Goal: Information Seeking & Learning: Compare options

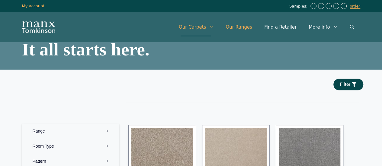
click at [242, 28] on link "Our Ranges" at bounding box center [238, 27] width 39 height 18
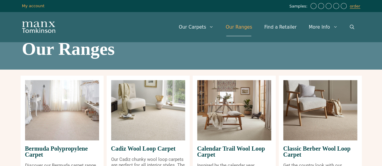
click at [253, 31] on link "Our Ranges" at bounding box center [238, 27] width 39 height 18
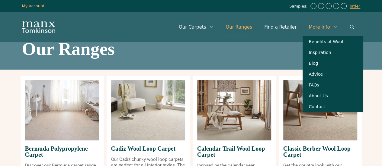
click at [333, 27] on icon "Primary" at bounding box center [335, 27] width 5 height 5
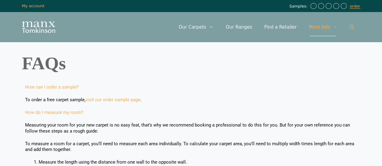
click at [351, 26] on icon "Open Search Bar" at bounding box center [351, 27] width 5 height 5
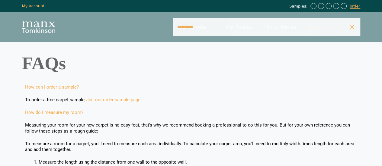
type input "*********"
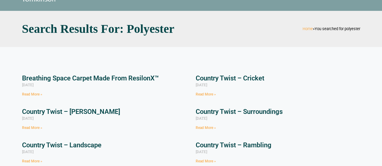
scroll to position [30, 0]
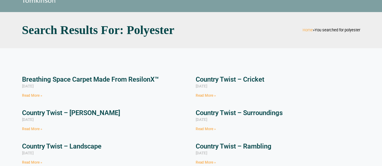
click at [202, 96] on link "Read More »" at bounding box center [205, 96] width 20 height 4
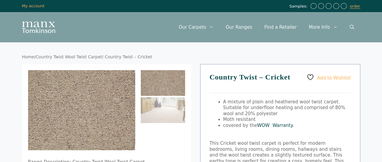
click at [278, 125] on link "WOW Warranty" at bounding box center [274, 124] width 35 height 5
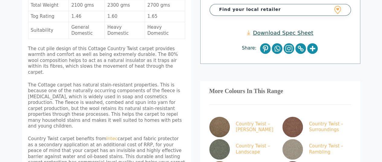
scroll to position [241, 0]
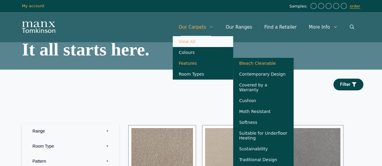
click at [264, 67] on link "Bleach Cleanable" at bounding box center [263, 63] width 60 height 11
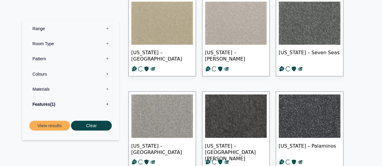
scroll to position [513, 0]
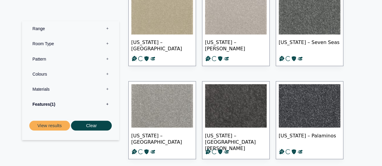
click at [107, 89] on label "Materials 0" at bounding box center [71, 88] width 88 height 15
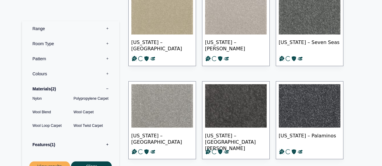
scroll to position [10, 0]
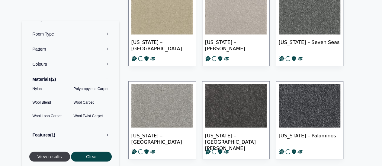
click at [51, 157] on button "View results" at bounding box center [49, 157] width 41 height 10
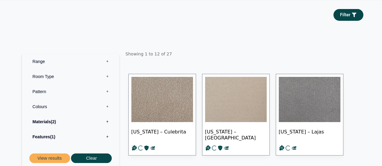
scroll to position [60, 0]
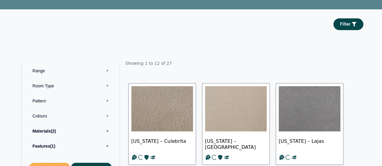
click at [46, 132] on label "Materials 2" at bounding box center [71, 131] width 88 height 15
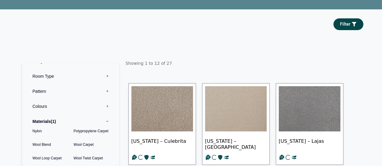
scroll to position [121, 0]
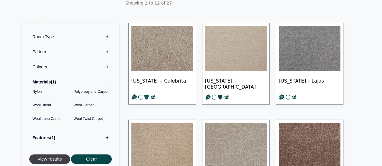
click at [60, 160] on button "View results" at bounding box center [49, 159] width 41 height 10
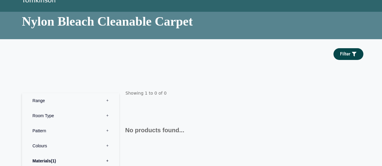
scroll to position [60, 0]
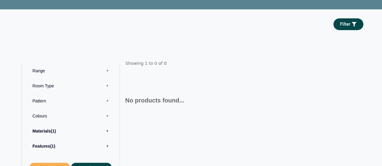
click at [54, 131] on span "1" at bounding box center [53, 131] width 5 height 5
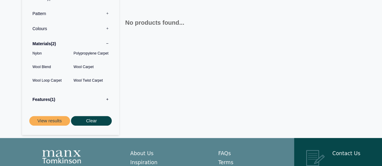
scroll to position [151, 0]
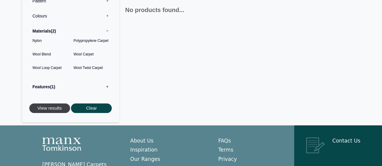
click at [55, 111] on button "View results" at bounding box center [49, 108] width 41 height 10
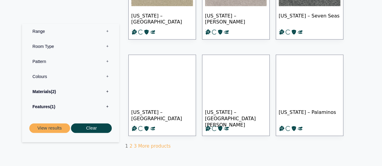
scroll to position [392, 0]
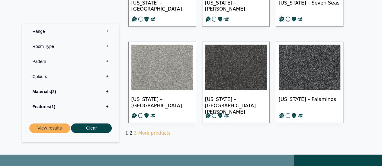
click at [129, 132] on link "2" at bounding box center [130, 133] width 3 height 5
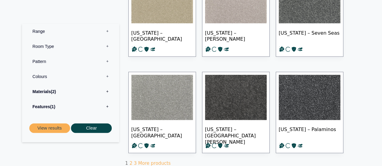
scroll to position [332, 0]
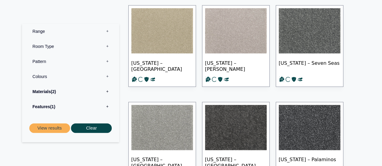
click at [210, 40] on img at bounding box center [236, 30] width 62 height 45
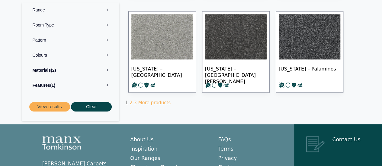
scroll to position [453, 0]
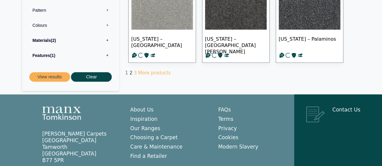
click at [130, 73] on link "2" at bounding box center [130, 72] width 3 height 5
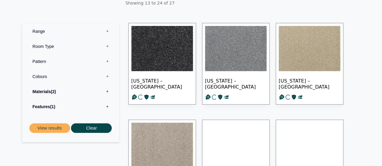
scroll to position [151, 0]
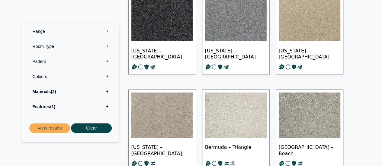
click at [215, 116] on img at bounding box center [236, 115] width 62 height 45
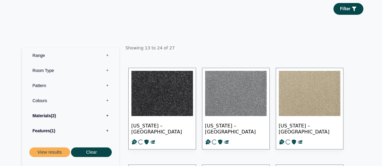
scroll to position [91, 0]
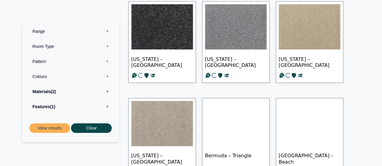
scroll to position [151, 0]
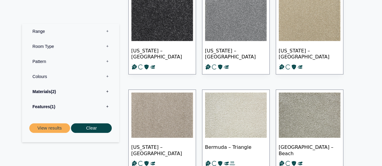
click at [236, 119] on img at bounding box center [236, 115] width 62 height 45
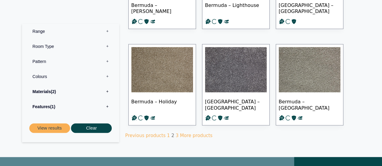
scroll to position [392, 0]
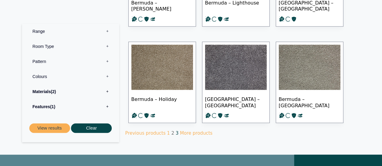
click at [176, 131] on link "3" at bounding box center [177, 133] width 3 height 5
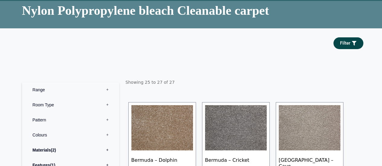
scroll to position [60, 0]
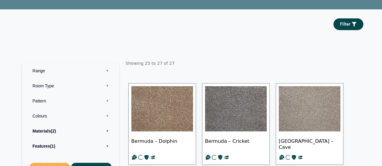
click at [297, 120] on img at bounding box center [309, 108] width 62 height 45
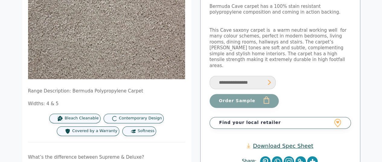
scroll to position [121, 0]
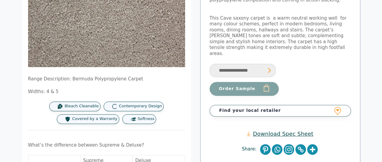
click at [267, 130] on link "Download Spec Sheet" at bounding box center [279, 133] width 66 height 7
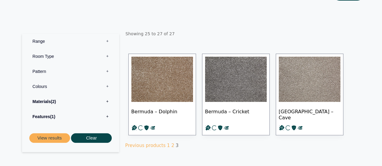
scroll to position [91, 0]
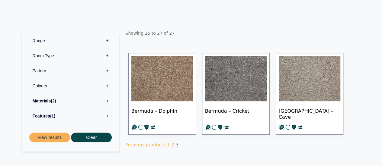
click at [176, 143] on span "3" at bounding box center [177, 144] width 3 height 5
click at [243, 91] on img at bounding box center [236, 78] width 62 height 45
click at [164, 72] on img at bounding box center [162, 78] width 62 height 45
click at [171, 145] on link "2" at bounding box center [172, 144] width 3 height 5
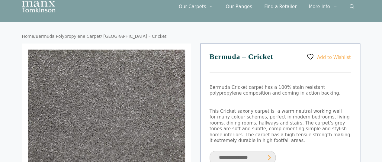
scroll to position [30, 0]
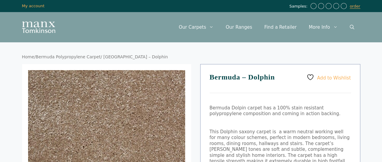
scroll to position [30, 0]
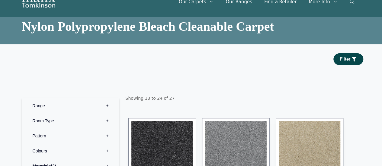
scroll to position [60, 0]
